Goal: Task Accomplishment & Management: Use online tool/utility

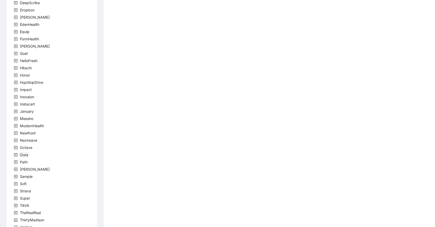
scroll to position [85, 0]
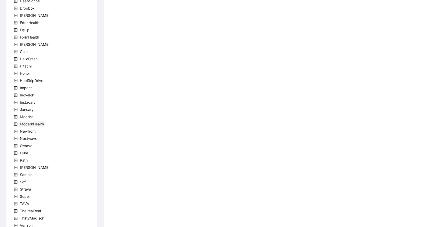
click at [34, 125] on span "ModernHealth" at bounding box center [32, 124] width 24 height 4
click at [33, 130] on span "team" at bounding box center [30, 131] width 9 height 4
click at [62, 140] on span "ModernHealthTeam" at bounding box center [48, 138] width 33 height 4
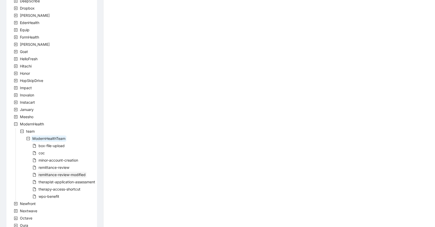
click at [55, 175] on span "remittance-review-modified" at bounding box center [62, 174] width 47 height 4
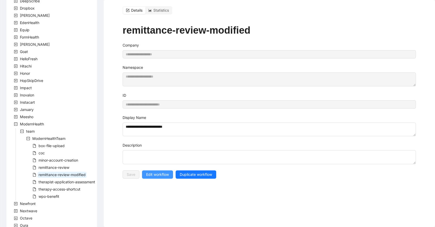
click at [154, 176] on span "Edit workflow" at bounding box center [157, 175] width 23 height 6
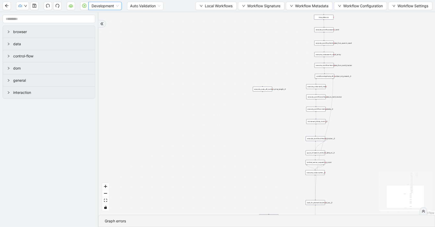
drag, startPoint x: 103, startPoint y: 6, endPoint x: 103, endPoint y: 9, distance: 2.9
click at [103, 6] on span "Development" at bounding box center [105, 6] width 27 height 8
click at [101, 24] on div "Production" at bounding box center [105, 25] width 25 height 6
click at [72, 6] on icon "cloud-server" at bounding box center [71, 6] width 4 height 4
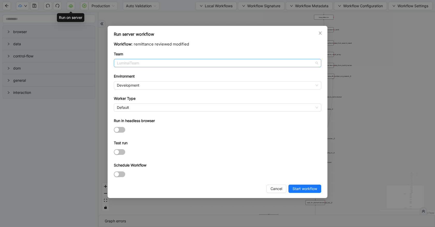
click at [140, 62] on span "LuminaiTeam" at bounding box center [217, 63] width 201 height 8
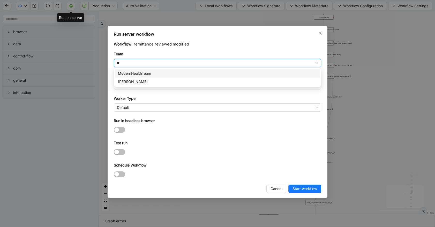
type input "***"
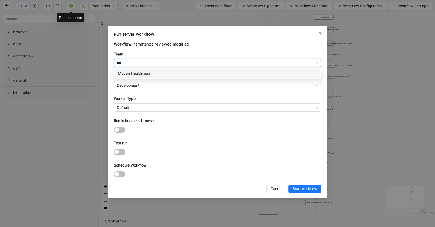
click at [147, 74] on div "ModernHealthTeam" at bounding box center [217, 74] width 199 height 6
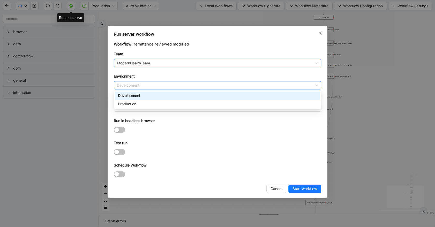
click at [144, 83] on span "Development" at bounding box center [217, 85] width 201 height 8
click at [148, 102] on div "Production" at bounding box center [217, 104] width 199 height 6
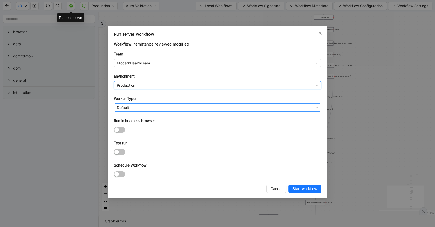
click at [149, 110] on span "Default" at bounding box center [217, 108] width 201 height 8
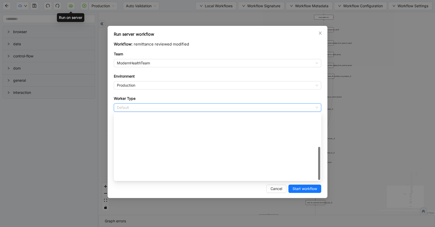
scroll to position [74, 0]
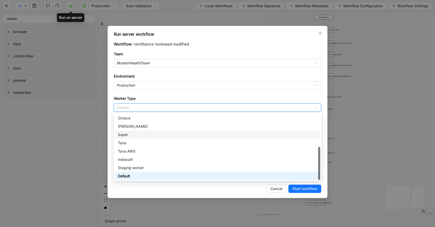
click at [147, 135] on div "Super" at bounding box center [217, 135] width 199 height 6
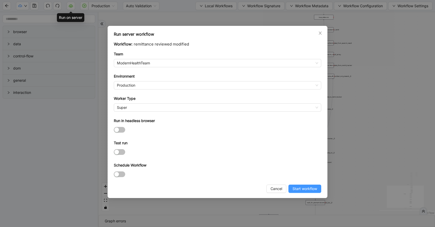
click at [296, 189] on span "Start workflow" at bounding box center [304, 189] width 25 height 6
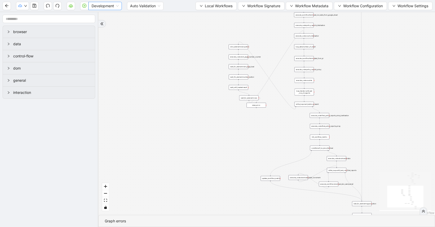
click at [103, 5] on span "Development" at bounding box center [105, 6] width 27 height 8
click at [101, 24] on div "Production" at bounding box center [105, 25] width 25 height 6
click at [82, 7] on button "button" at bounding box center [84, 6] width 8 height 8
drag, startPoint x: -10, startPoint y: 213, endPoint x: -78, endPoint y: 208, distance: 68.2
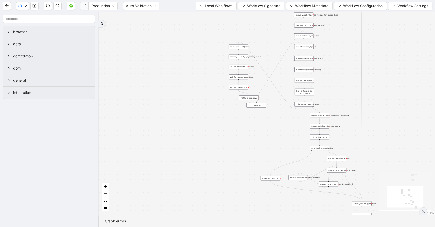
paste input "**"
type input "**********"
drag, startPoint x: 5, startPoint y: 232, endPoint x: -64, endPoint y: 231, distance: 68.5
paste input "***"
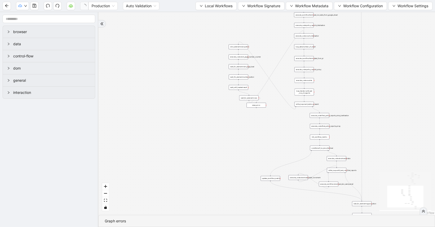
type input "**********"
